Goal: Navigation & Orientation: Find specific page/section

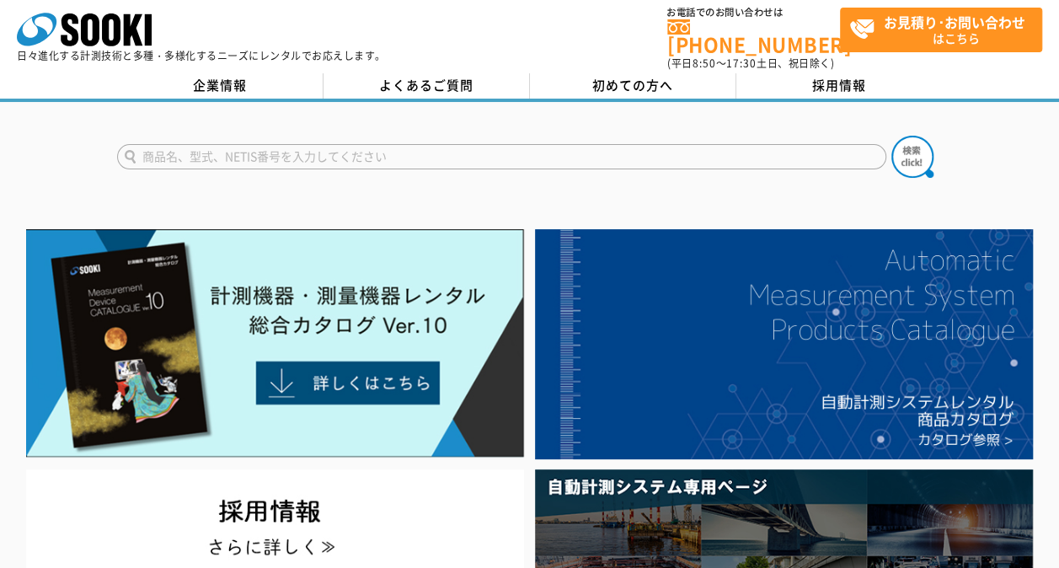
scroll to position [11, 0]
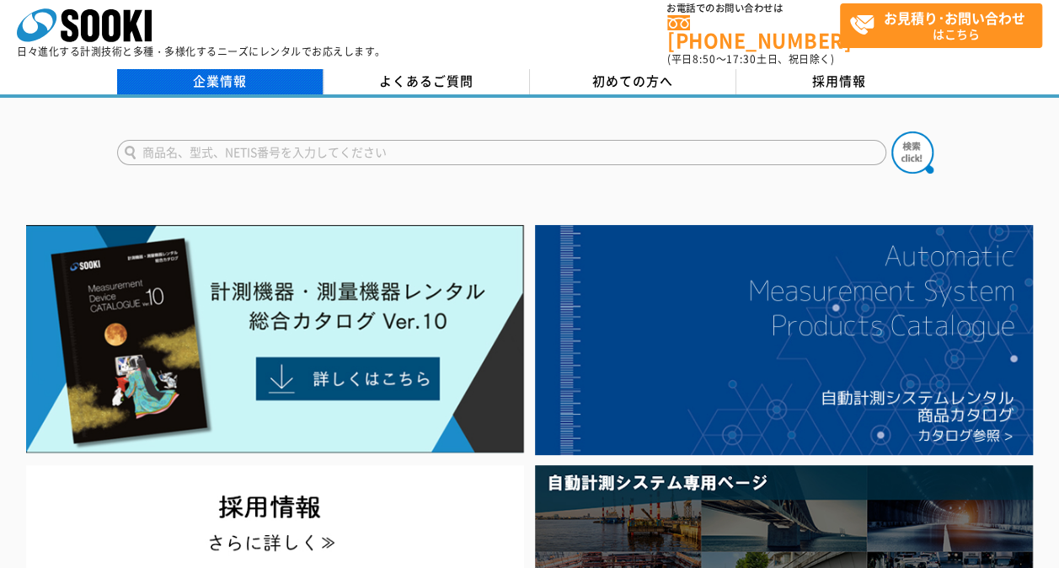
click at [226, 73] on link "企業情報" at bounding box center [220, 81] width 206 height 25
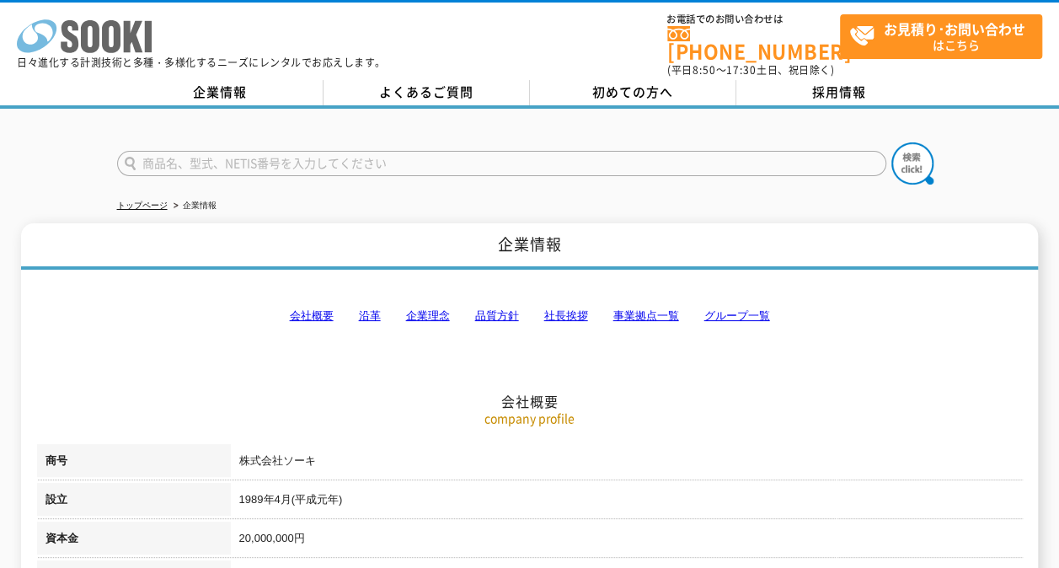
click at [99, 29] on icon at bounding box center [90, 36] width 19 height 33
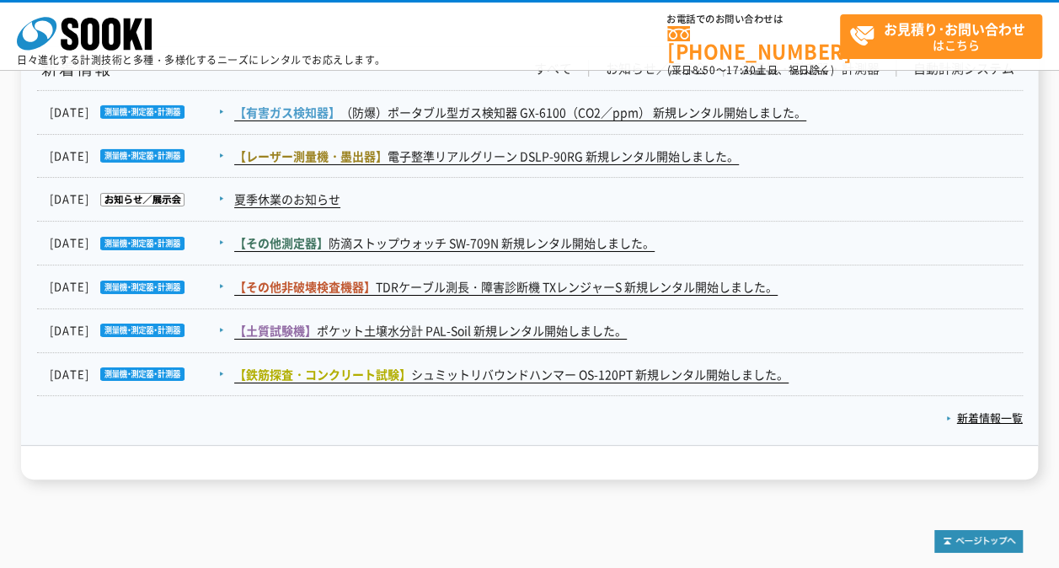
scroll to position [2783, 0]
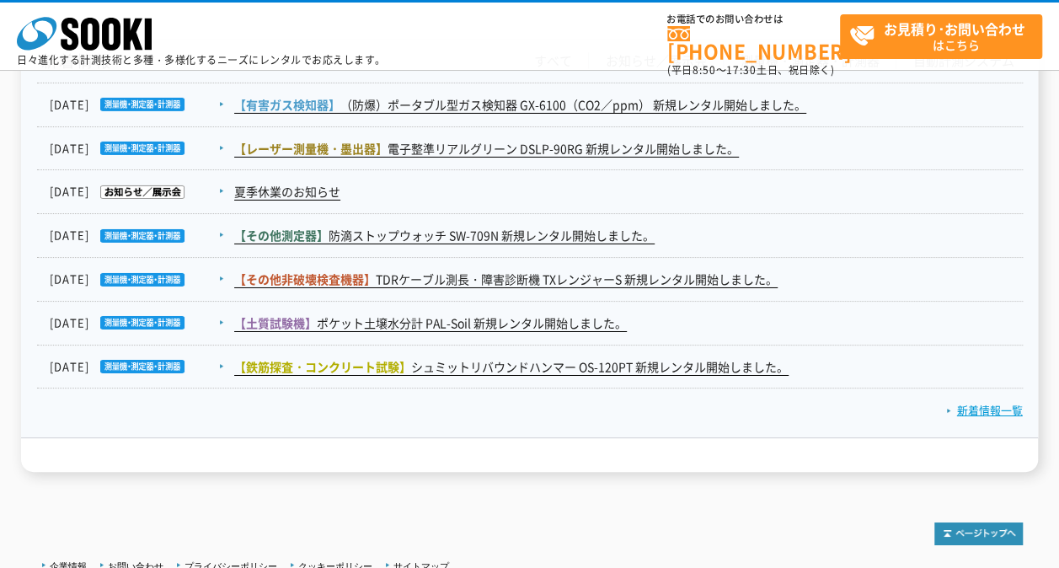
click at [991, 411] on link "新着情報一覧" at bounding box center [984, 410] width 77 height 16
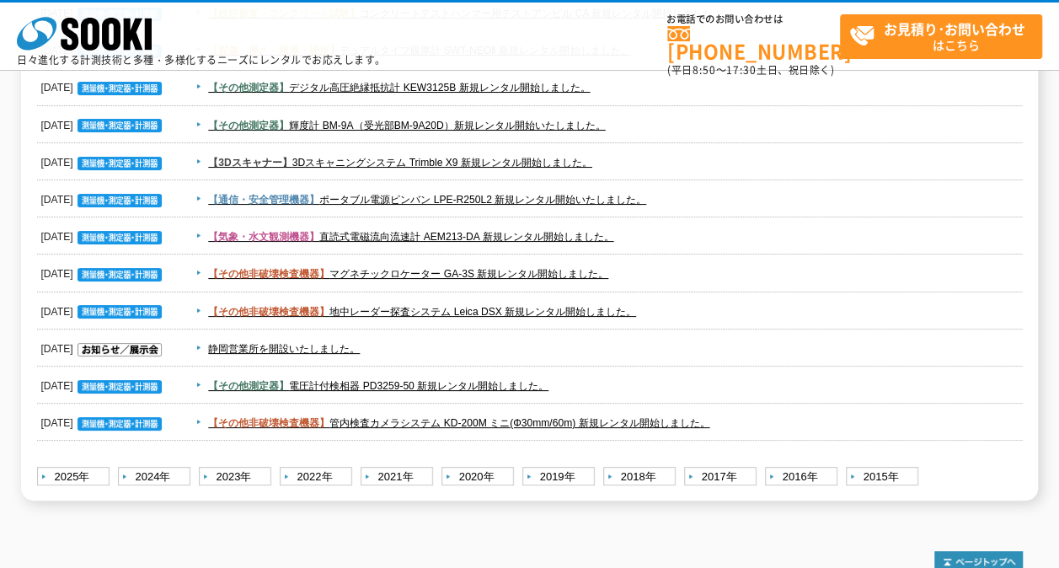
scroll to position [2551, 0]
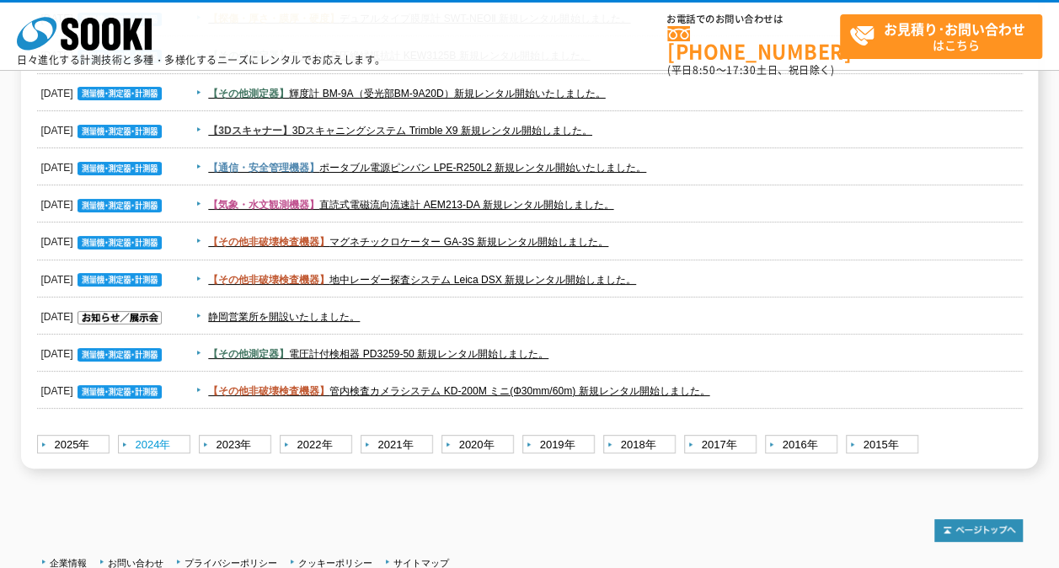
click at [148, 445] on link "2024年" at bounding box center [156, 445] width 77 height 21
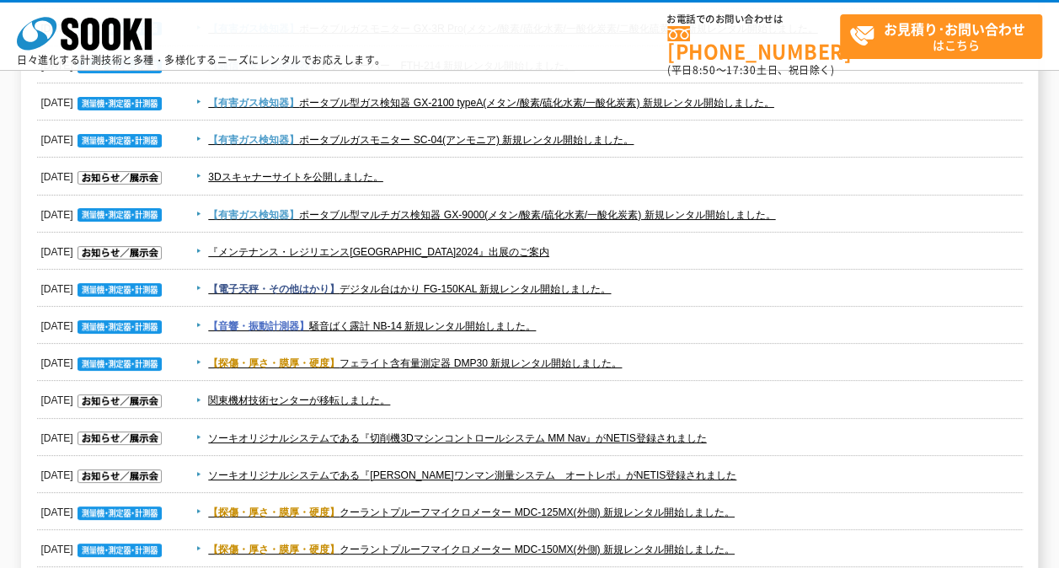
scroll to position [2034, 0]
